Goal: Information Seeking & Learning: Check status

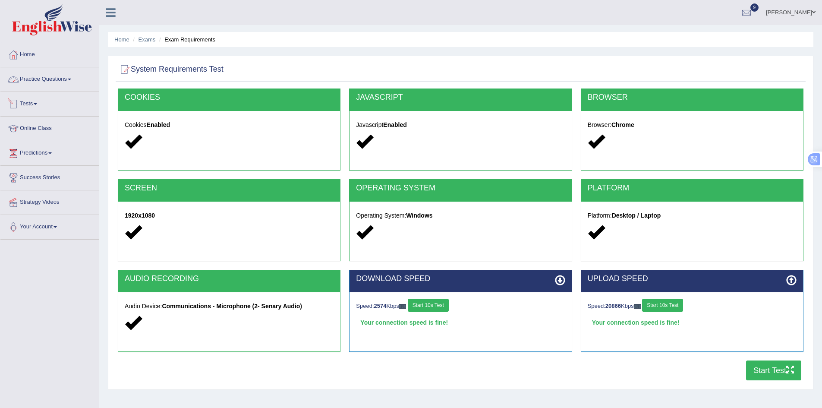
click at [32, 107] on link "Tests" at bounding box center [49, 103] width 98 height 22
click at [27, 154] on link "History" at bounding box center [56, 155] width 81 height 16
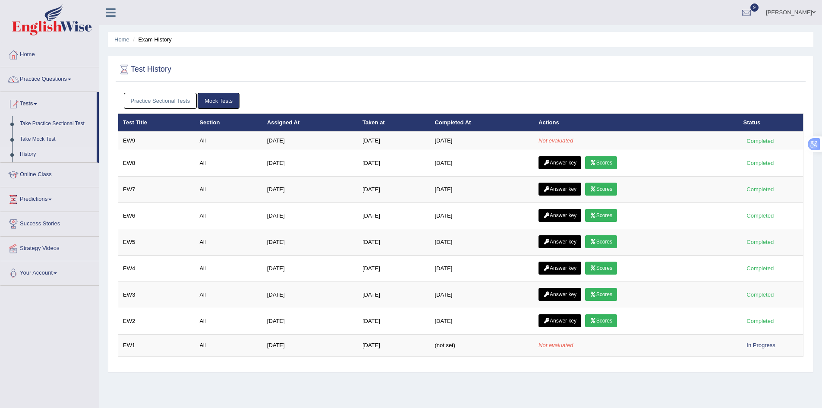
click at [214, 97] on link "Mock Tests" at bounding box center [219, 101] width 42 height 16
click at [181, 101] on link "Practice Sectional Tests" at bounding box center [160, 101] width 73 height 16
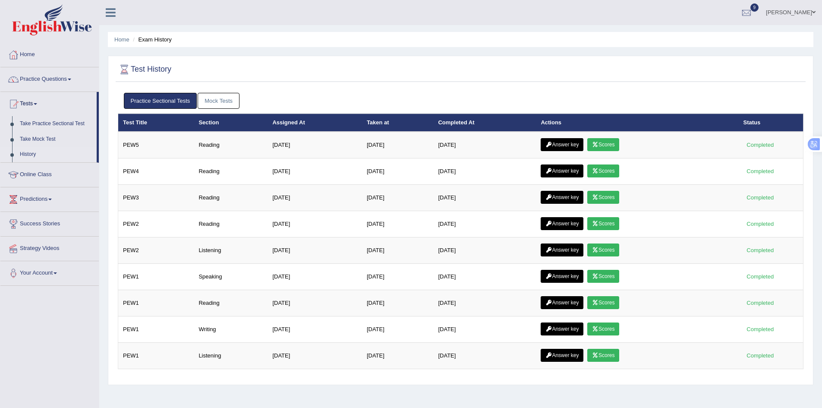
click at [215, 102] on link "Mock Tests" at bounding box center [219, 101] width 42 height 16
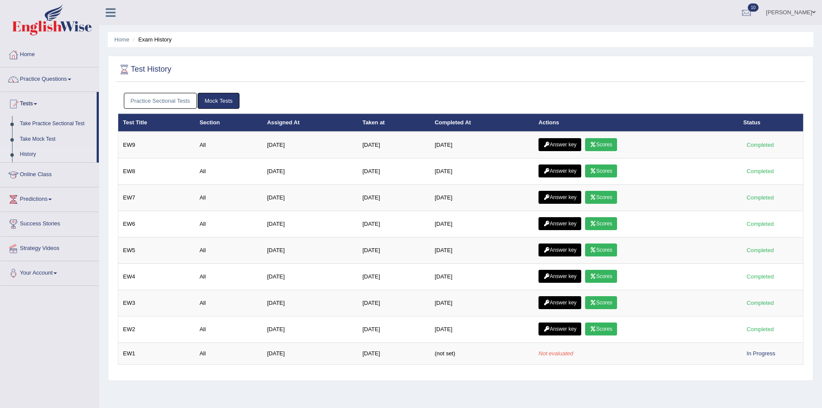
click at [596, 142] on icon at bounding box center [593, 144] width 6 height 5
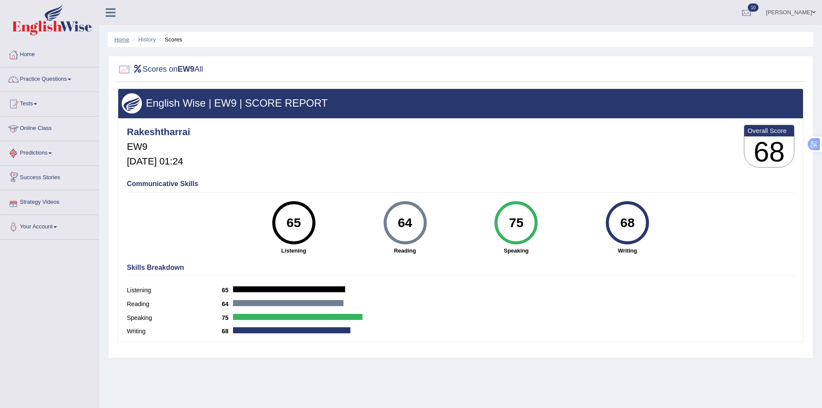
click at [122, 42] on link "Home" at bounding box center [121, 39] width 15 height 6
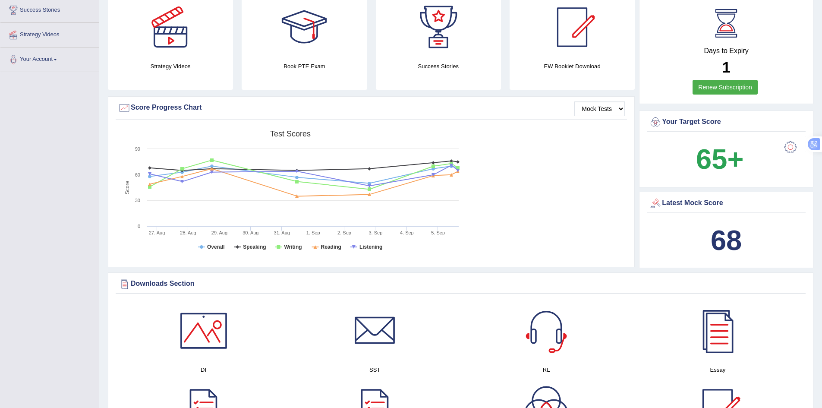
scroll to position [172, 0]
